Goal: Find specific fact: Find specific fact

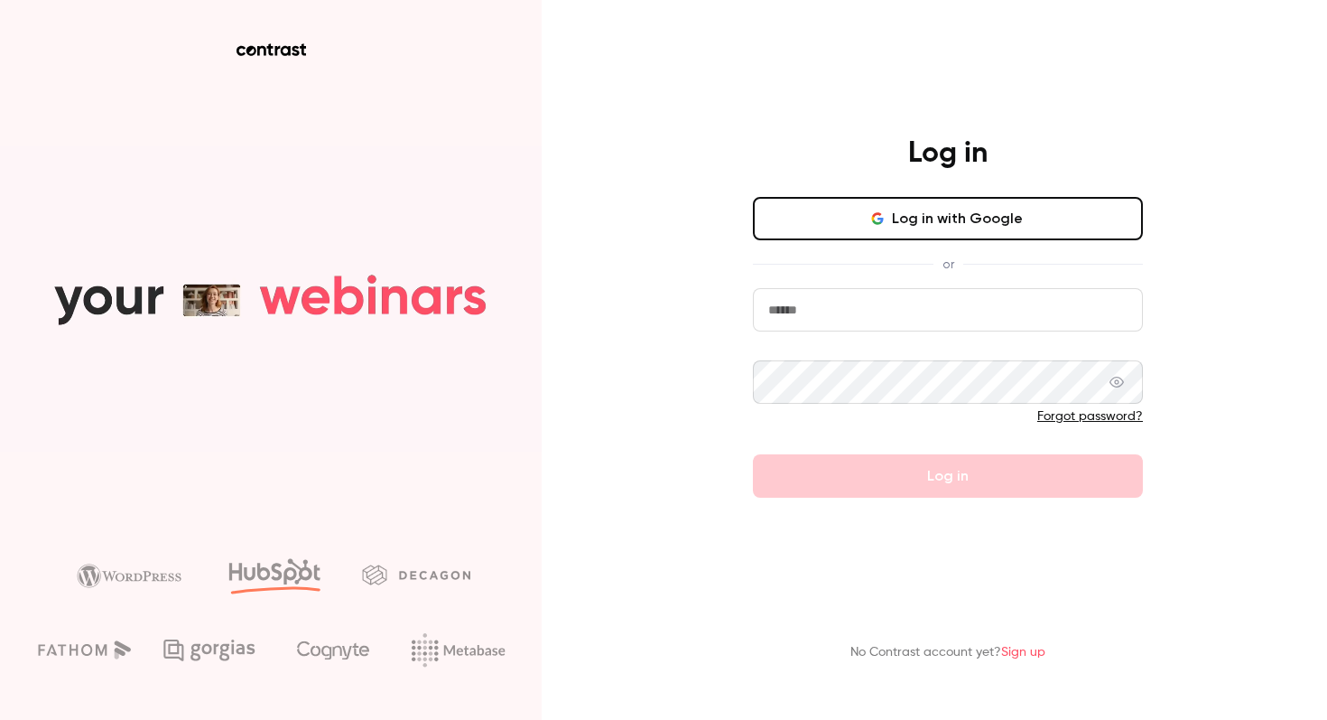
click at [961, 213] on button "Log in with Google" at bounding box center [948, 218] width 390 height 43
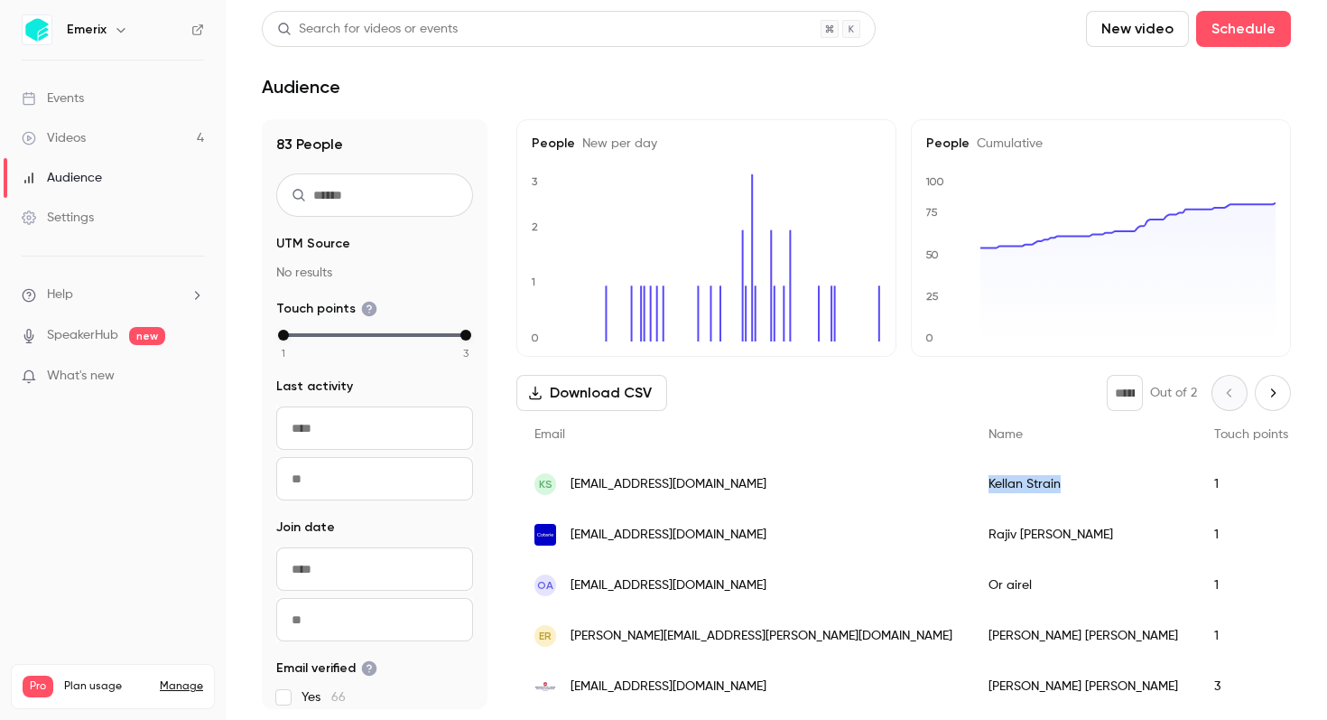
drag, startPoint x: 865, startPoint y: 485, endPoint x: 934, endPoint y: 487, distance: 68.6
click at [971, 487] on div "Kellan Strain" at bounding box center [1084, 484] width 226 height 51
copy div "Kellan Strain"
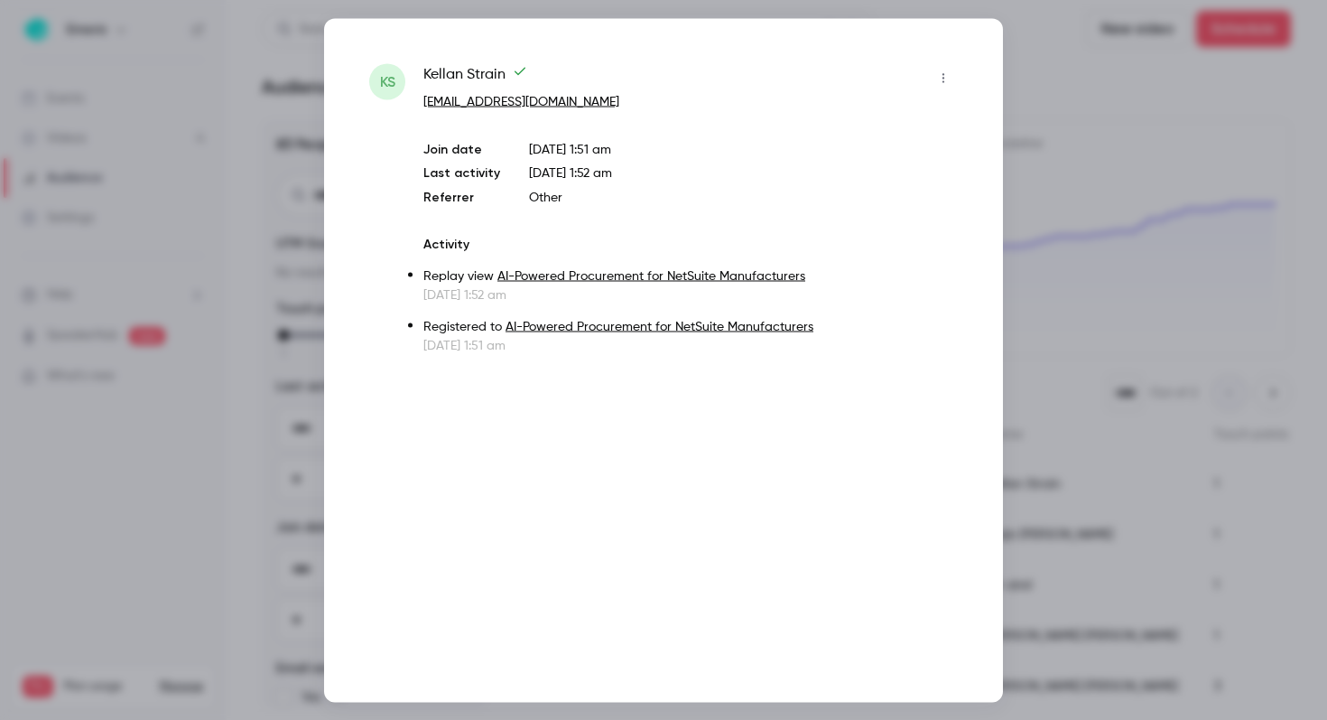
click at [462, 72] on span "Kellan Strain" at bounding box center [475, 77] width 104 height 29
copy div "Kellan Strain"
click at [292, 81] on div at bounding box center [663, 360] width 1327 height 720
